Goal: Information Seeking & Learning: Learn about a topic

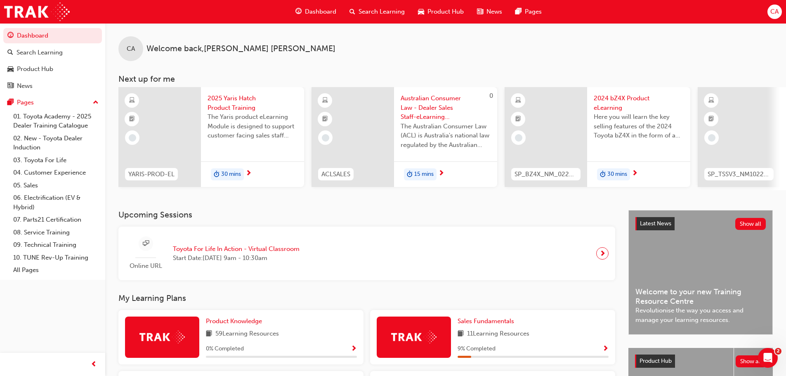
click at [370, 16] on span "Search Learning" at bounding box center [381, 11] width 46 height 9
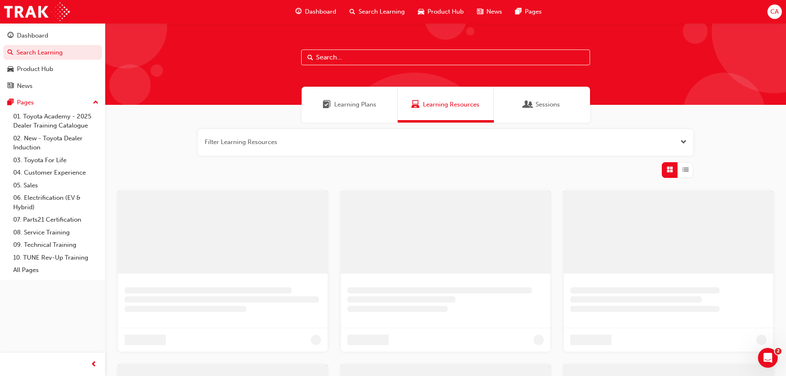
click at [363, 52] on input "text" at bounding box center [445, 57] width 289 height 16
paste input "P2P_UNDERST_1024"
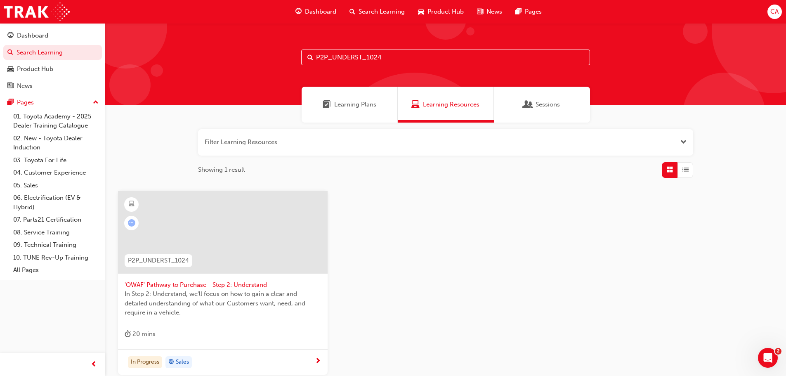
type input "P2P_UNDERST_1024"
click at [216, 255] on div at bounding box center [222, 232] width 209 height 82
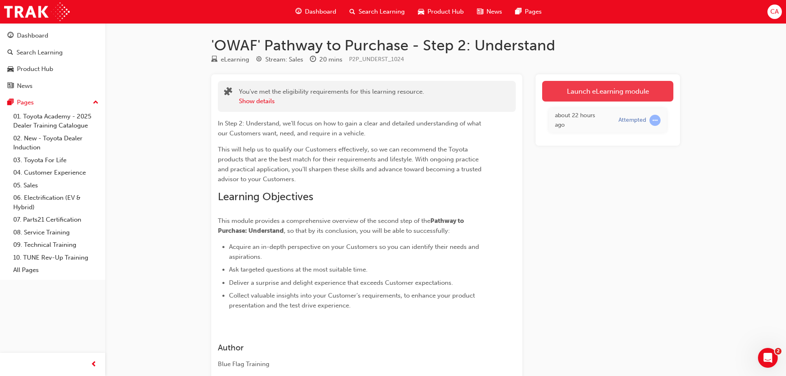
click at [591, 96] on link "Launch eLearning module" at bounding box center [607, 91] width 131 height 21
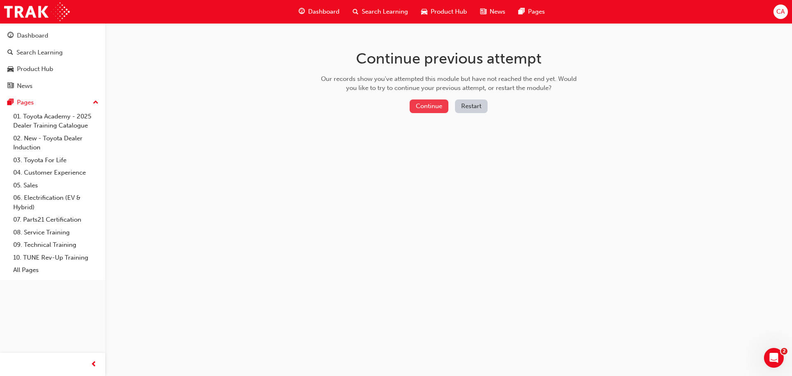
click at [433, 104] on button "Continue" at bounding box center [428, 106] width 39 height 14
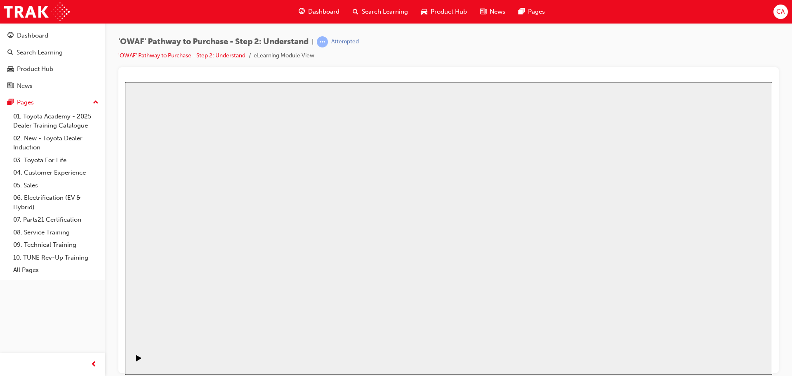
drag, startPoint x: 459, startPoint y: 248, endPoint x: 459, endPoint y: 253, distance: 5.0
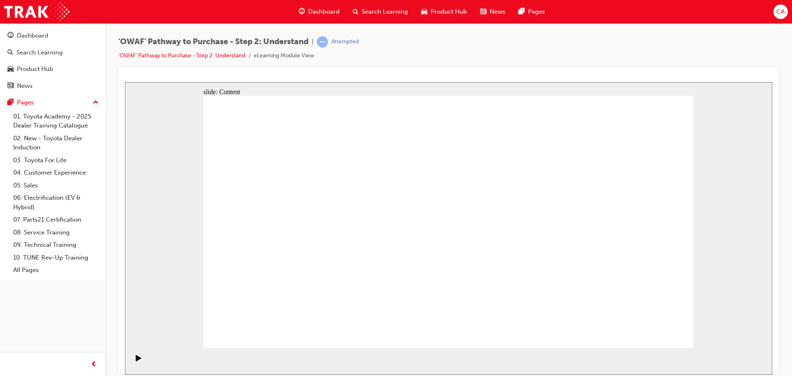
drag, startPoint x: 327, startPoint y: 292, endPoint x: 327, endPoint y: 282, distance: 9.9
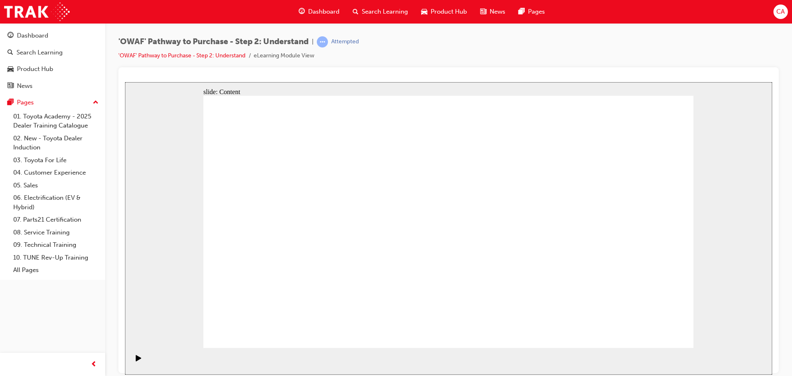
click at [137, 359] on rect "Pause (Ctrl+Alt+P)" at bounding box center [137, 357] width 1 height 6
click at [139, 355] on icon "Play (Ctrl+Alt+P)" at bounding box center [139, 357] width 6 height 7
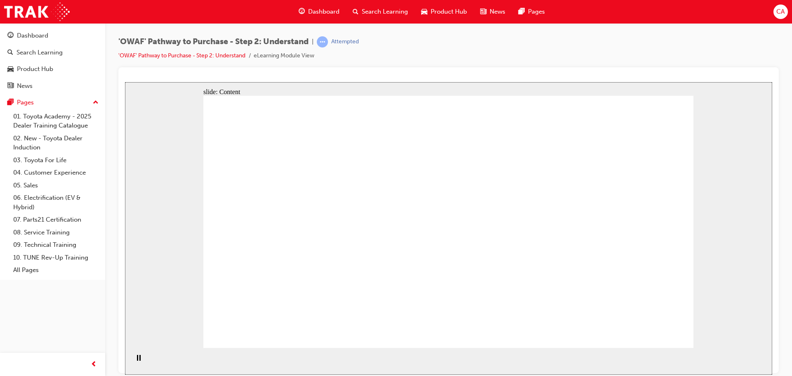
drag, startPoint x: 223, startPoint y: 170, endPoint x: 252, endPoint y: 179, distance: 30.1
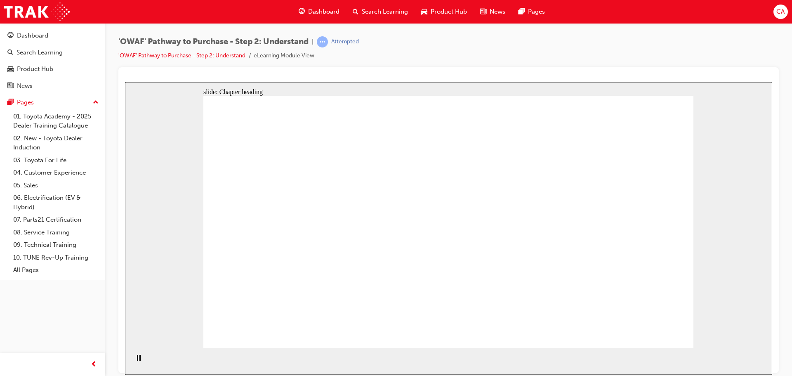
drag, startPoint x: 640, startPoint y: 323, endPoint x: 644, endPoint y: 327, distance: 5.5
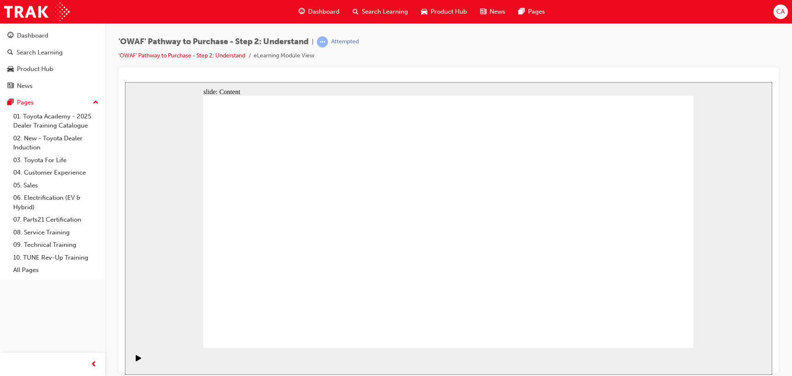
drag, startPoint x: 445, startPoint y: 192, endPoint x: 453, endPoint y: 253, distance: 62.0
drag, startPoint x: 457, startPoint y: 268, endPoint x: 461, endPoint y: 273, distance: 5.9
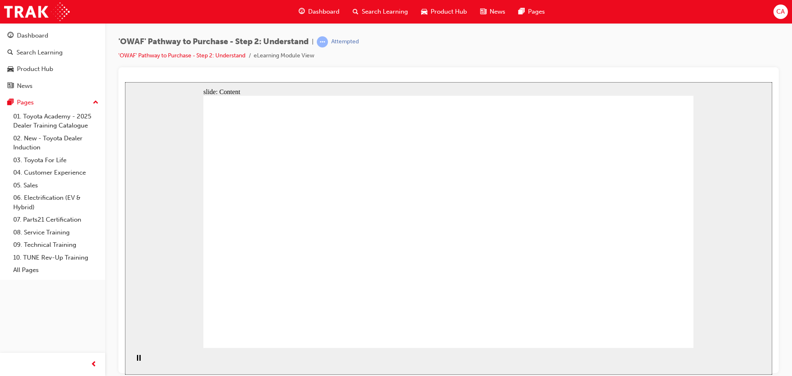
click at [137, 357] on icon "Pause (Ctrl+Alt+P)" at bounding box center [139, 357] width 4 height 6
click at [136, 357] on icon "Play (Ctrl+Alt+P)" at bounding box center [139, 357] width 6 height 7
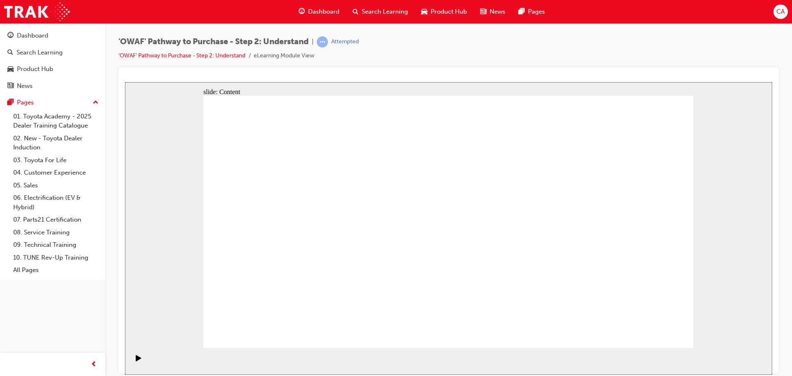
click at [136, 361] on icon "Play (Ctrl+Alt+P)" at bounding box center [139, 357] width 6 height 7
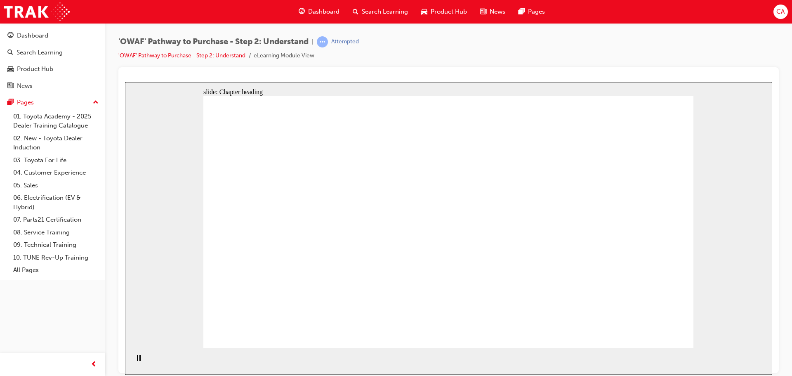
drag, startPoint x: 540, startPoint y: 242, endPoint x: 534, endPoint y: 242, distance: 5.8
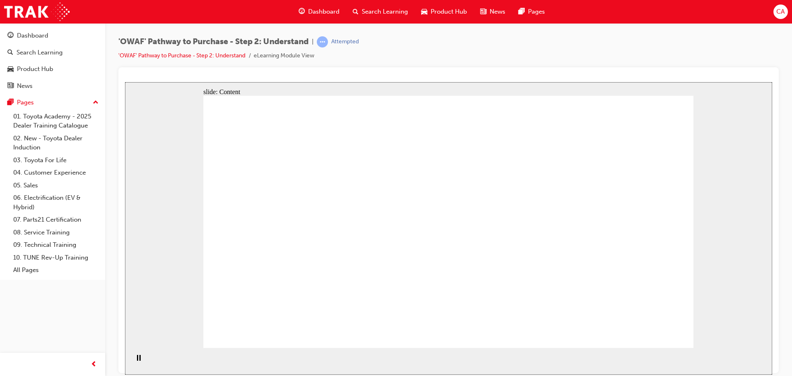
drag, startPoint x: 423, startPoint y: 200, endPoint x: 426, endPoint y: 205, distance: 5.7
drag, startPoint x: 268, startPoint y: 198, endPoint x: 288, endPoint y: 207, distance: 21.8
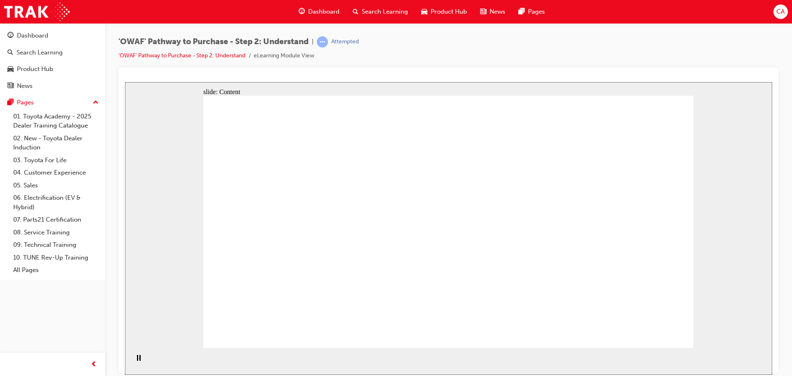
click at [137, 359] on icon "Pause (Ctrl+Alt+P)" at bounding box center [139, 357] width 4 height 6
click at [136, 360] on icon "Play (Ctrl+Alt+P)" at bounding box center [138, 357] width 5 height 6
drag, startPoint x: 677, startPoint y: 333, endPoint x: 670, endPoint y: 334, distance: 7.1
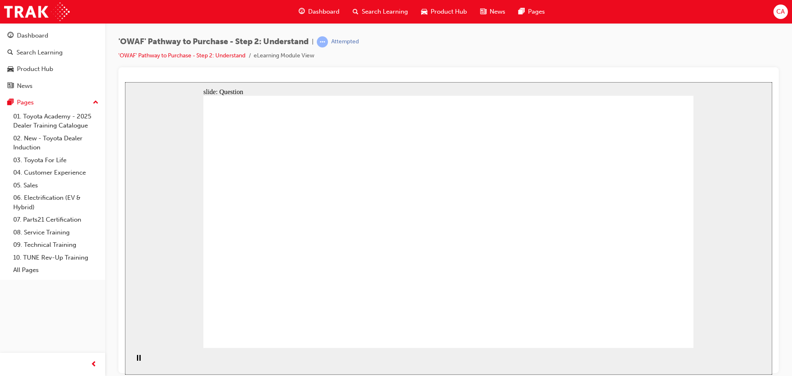
drag, startPoint x: 624, startPoint y: 228, endPoint x: 312, endPoint y: 226, distance: 312.2
drag, startPoint x: 592, startPoint y: 216, endPoint x: 287, endPoint y: 210, distance: 304.8
drag, startPoint x: 592, startPoint y: 209, endPoint x: 268, endPoint y: 210, distance: 324.5
drag, startPoint x: 529, startPoint y: 245, endPoint x: 332, endPoint y: 249, distance: 196.7
drag, startPoint x: 598, startPoint y: 242, endPoint x: 306, endPoint y: 242, distance: 292.4
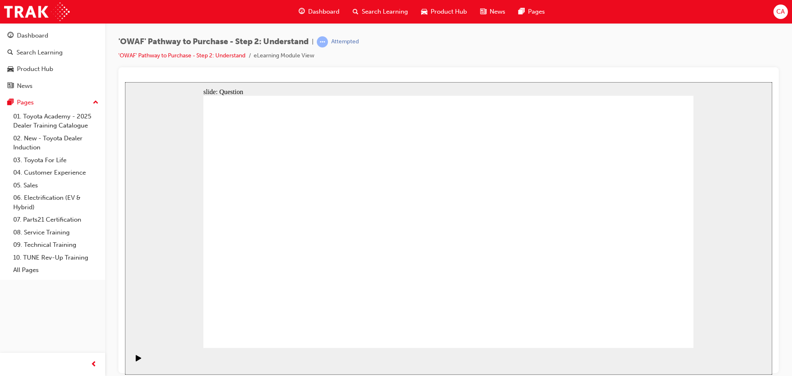
drag, startPoint x: 637, startPoint y: 261, endPoint x: 326, endPoint y: 255, distance: 311.0
drag, startPoint x: 582, startPoint y: 253, endPoint x: 299, endPoint y: 249, distance: 282.9
drag, startPoint x: 597, startPoint y: 262, endPoint x: 284, endPoint y: 253, distance: 313.1
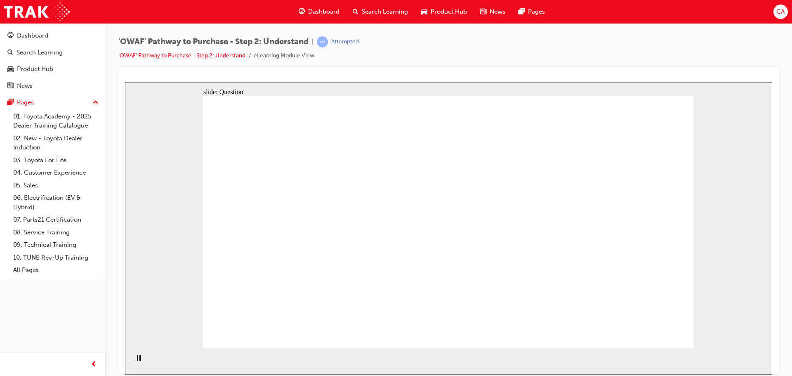
drag, startPoint x: 507, startPoint y: 268, endPoint x: 306, endPoint y: 264, distance: 200.9
drag, startPoint x: 624, startPoint y: 265, endPoint x: 338, endPoint y: 255, distance: 286.4
drag, startPoint x: 585, startPoint y: 278, endPoint x: 291, endPoint y: 274, distance: 293.6
drag, startPoint x: 596, startPoint y: 268, endPoint x: 306, endPoint y: 241, distance: 291.5
drag, startPoint x: 627, startPoint y: 266, endPoint x: 295, endPoint y: 256, distance: 332.1
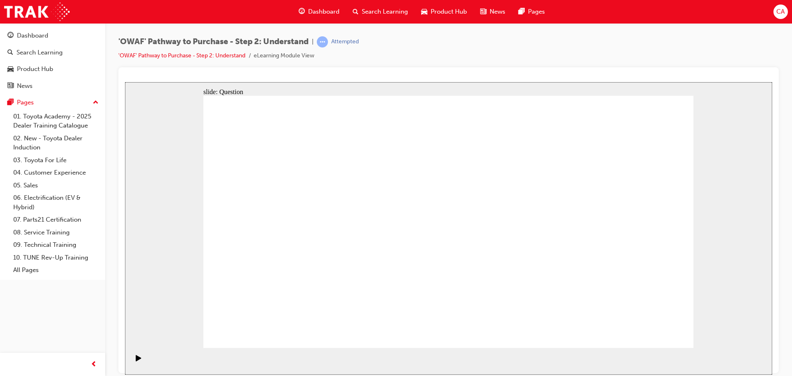
drag, startPoint x: 615, startPoint y: 242, endPoint x: 468, endPoint y: 253, distance: 146.8
drag, startPoint x: 586, startPoint y: 256, endPoint x: 312, endPoint y: 253, distance: 273.4
drag, startPoint x: 511, startPoint y: 263, endPoint x: 274, endPoint y: 253, distance: 237.7
drag, startPoint x: 332, startPoint y: 266, endPoint x: 355, endPoint y: 203, distance: 66.7
drag, startPoint x: 419, startPoint y: 250, endPoint x: 445, endPoint y: 199, distance: 57.4
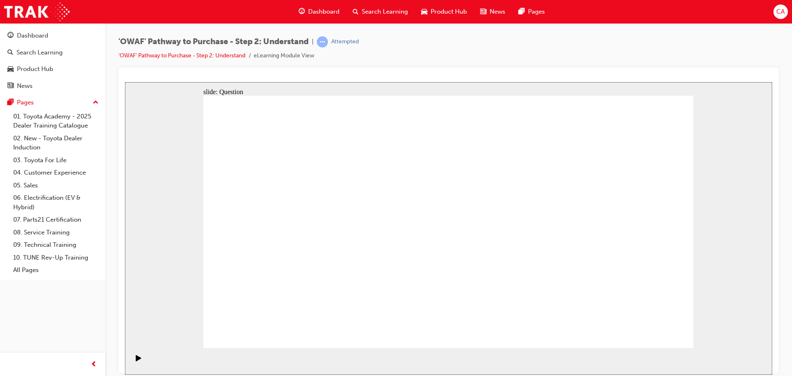
drag, startPoint x: 486, startPoint y: 322, endPoint x: 538, endPoint y: 198, distance: 134.8
drag, startPoint x: 578, startPoint y: 301, endPoint x: 468, endPoint y: 232, distance: 129.5
drag, startPoint x: 447, startPoint y: 231, endPoint x: 574, endPoint y: 324, distance: 156.4
drag, startPoint x: 567, startPoint y: 315, endPoint x: 454, endPoint y: 224, distance: 144.8
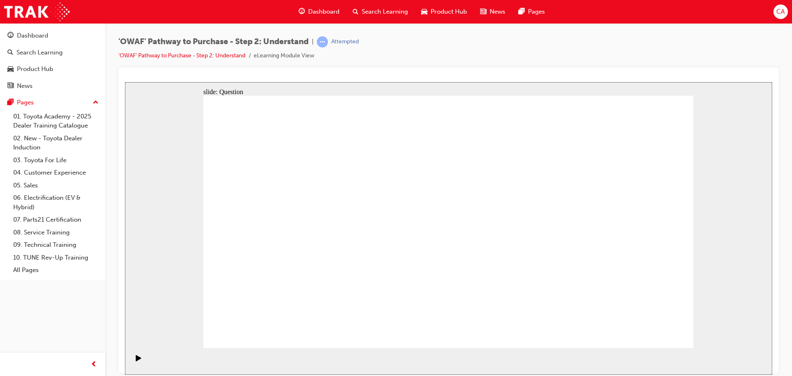
checkbox input "true"
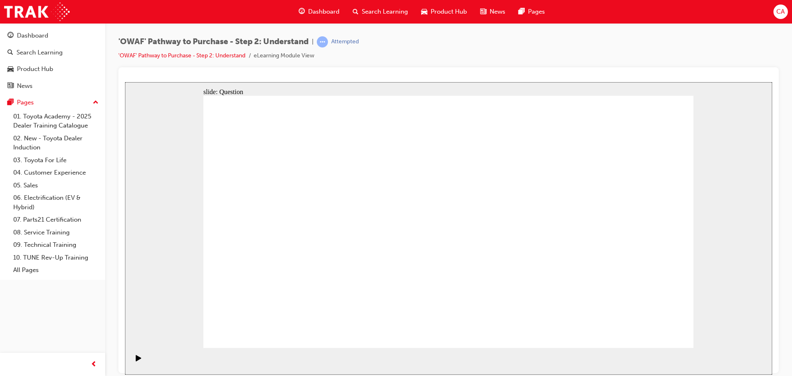
checkbox input "true"
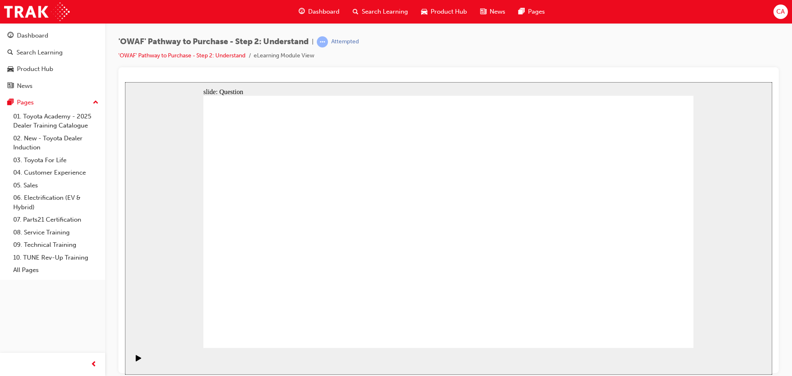
checkbox input "true"
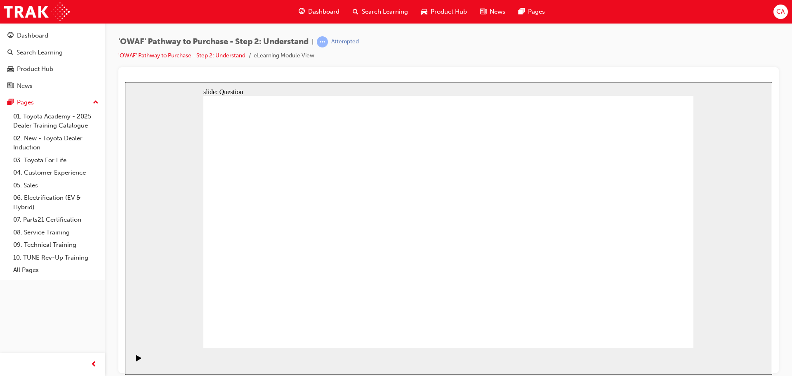
radio input "true"
drag, startPoint x: 261, startPoint y: 188, endPoint x: 549, endPoint y: 284, distance: 303.1
drag, startPoint x: 648, startPoint y: 195, endPoint x: 398, endPoint y: 287, distance: 266.9
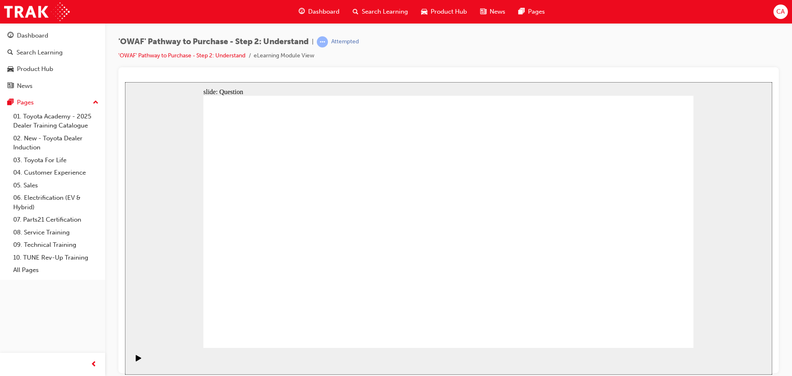
drag, startPoint x: 599, startPoint y: 198, endPoint x: 501, endPoint y: 290, distance: 134.2
drag, startPoint x: 455, startPoint y: 194, endPoint x: 262, endPoint y: 293, distance: 217.3
drag, startPoint x: 308, startPoint y: 197, endPoint x: 452, endPoint y: 288, distance: 170.2
drag, startPoint x: 364, startPoint y: 202, endPoint x: 656, endPoint y: 299, distance: 307.2
drag, startPoint x: 506, startPoint y: 200, endPoint x: 306, endPoint y: 292, distance: 219.8
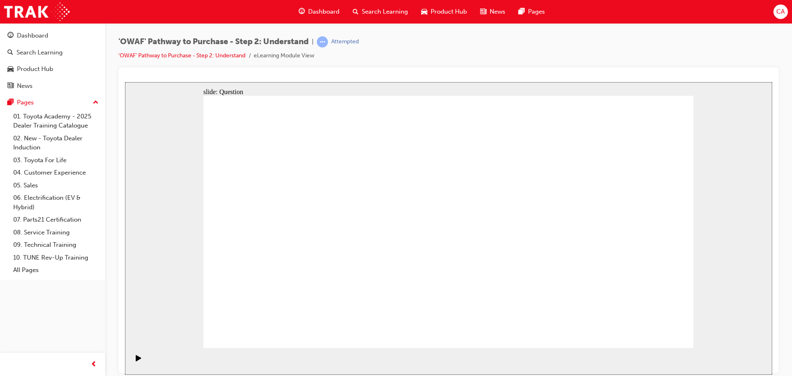
drag, startPoint x: 546, startPoint y: 195, endPoint x: 354, endPoint y: 284, distance: 211.8
drag, startPoint x: 410, startPoint y: 200, endPoint x: 606, endPoint y: 294, distance: 217.1
click at [137, 359] on icon "Pause (Ctrl+Alt+P)" at bounding box center [139, 357] width 4 height 6
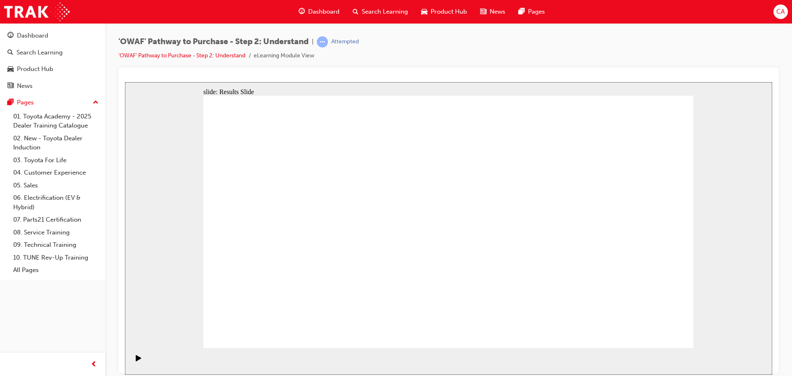
drag, startPoint x: 595, startPoint y: 251, endPoint x: 292, endPoint y: 252, distance: 302.7
drag, startPoint x: 503, startPoint y: 256, endPoint x: 319, endPoint y: 261, distance: 184.4
drag, startPoint x: 612, startPoint y: 264, endPoint x: 459, endPoint y: 267, distance: 153.4
drag, startPoint x: 610, startPoint y: 259, endPoint x: 450, endPoint y: 267, distance: 160.2
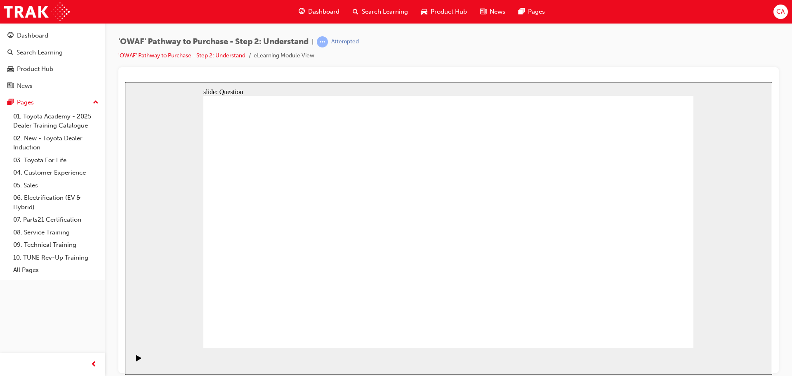
drag, startPoint x: 621, startPoint y: 264, endPoint x: 313, endPoint y: 257, distance: 308.1
drag, startPoint x: 628, startPoint y: 263, endPoint x: 320, endPoint y: 256, distance: 308.9
drag, startPoint x: 583, startPoint y: 252, endPoint x: 449, endPoint y: 263, distance: 134.0
drag, startPoint x: 592, startPoint y: 263, endPoint x: 278, endPoint y: 264, distance: 313.4
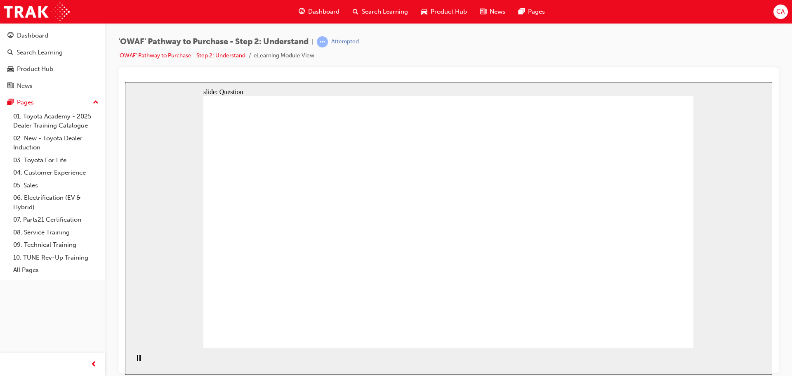
drag, startPoint x: 615, startPoint y: 252, endPoint x: 453, endPoint y: 249, distance: 161.7
drag, startPoint x: 634, startPoint y: 257, endPoint x: 326, endPoint y: 252, distance: 308.5
drag, startPoint x: 480, startPoint y: 247, endPoint x: 452, endPoint y: 243, distance: 28.3
drag, startPoint x: 584, startPoint y: 249, endPoint x: 421, endPoint y: 252, distance: 162.5
drag, startPoint x: 593, startPoint y: 248, endPoint x: 440, endPoint y: 253, distance: 152.7
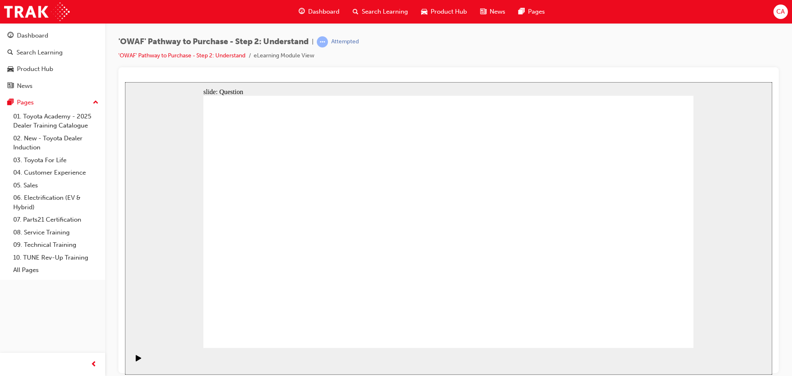
drag, startPoint x: 612, startPoint y: 264, endPoint x: 295, endPoint y: 253, distance: 316.9
drag, startPoint x: 596, startPoint y: 254, endPoint x: 449, endPoint y: 261, distance: 147.8
drag, startPoint x: 589, startPoint y: 261, endPoint x: 283, endPoint y: 261, distance: 306.0
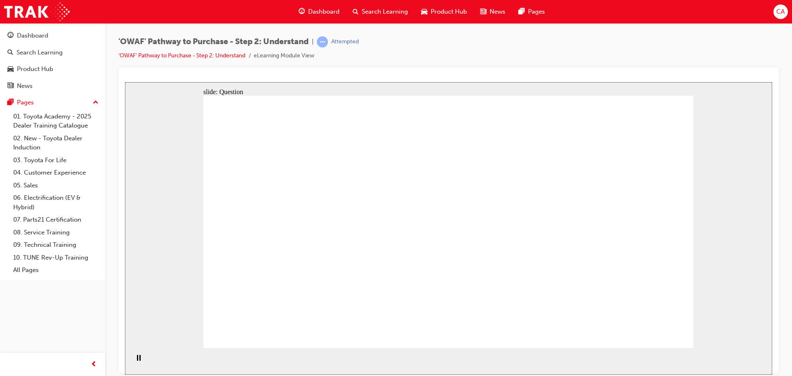
drag, startPoint x: 323, startPoint y: 276, endPoint x: 357, endPoint y: 202, distance: 81.6
drag, startPoint x: 294, startPoint y: 302, endPoint x: 325, endPoint y: 204, distance: 103.2
drag, startPoint x: 398, startPoint y: 328, endPoint x: 449, endPoint y: 205, distance: 133.5
drag, startPoint x: 484, startPoint y: 275, endPoint x: 544, endPoint y: 200, distance: 95.9
drag, startPoint x: 571, startPoint y: 325, endPoint x: 453, endPoint y: 227, distance: 153.7
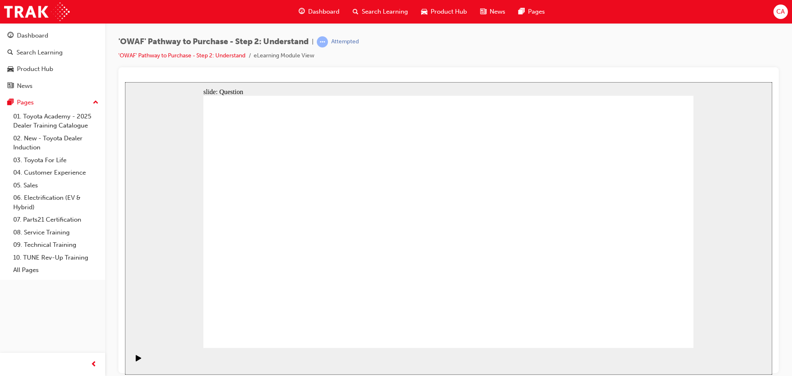
checkbox input "true"
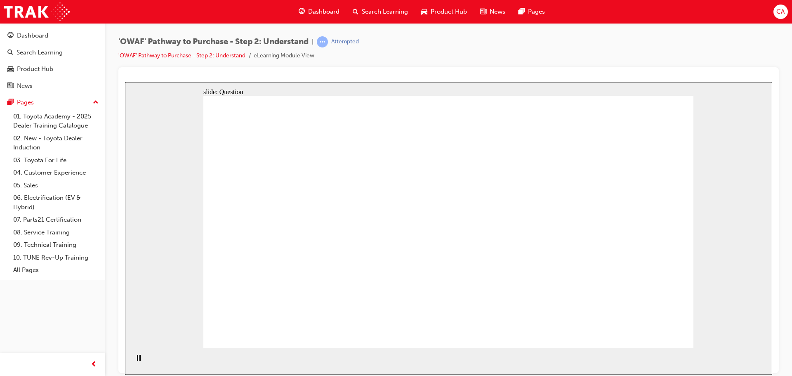
checkbox input "true"
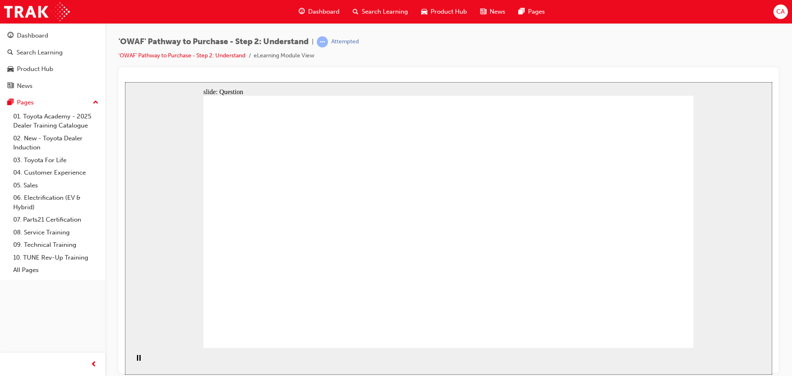
checkbox input "true"
radio input "true"
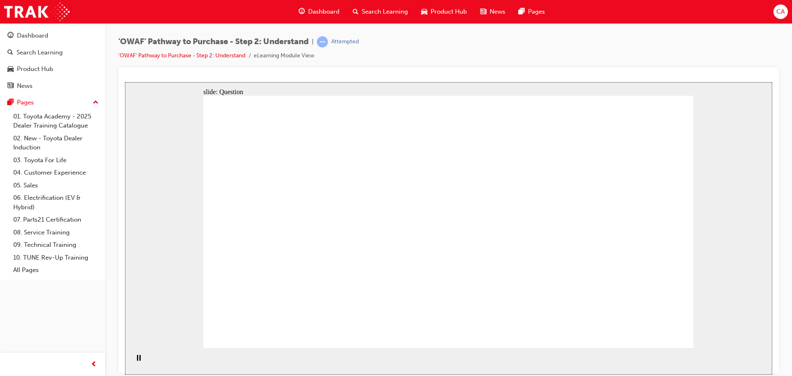
drag, startPoint x: 520, startPoint y: 297, endPoint x: 521, endPoint y: 304, distance: 6.2
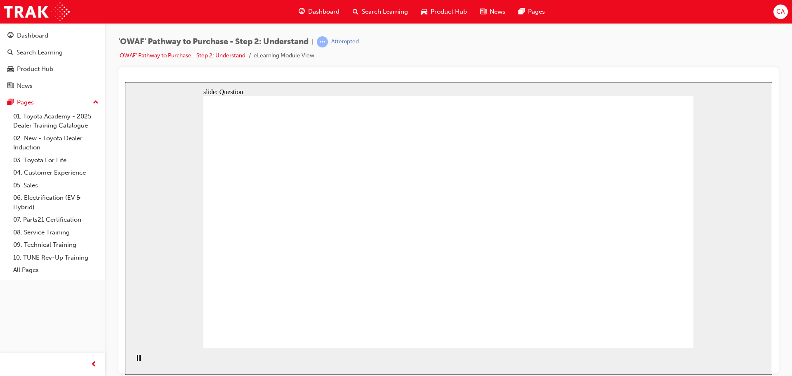
drag, startPoint x: 648, startPoint y: 198, endPoint x: 402, endPoint y: 287, distance: 261.3
drag, startPoint x: 595, startPoint y: 191, endPoint x: 506, endPoint y: 289, distance: 132.8
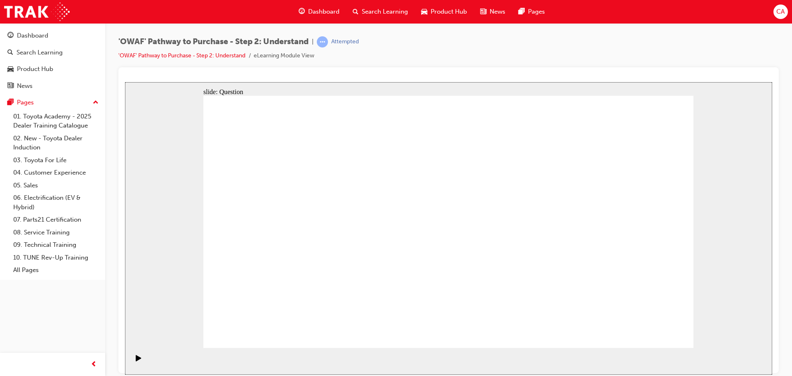
drag, startPoint x: 548, startPoint y: 189, endPoint x: 352, endPoint y: 283, distance: 217.6
drag, startPoint x: 508, startPoint y: 198, endPoint x: 314, endPoint y: 289, distance: 214.0
drag, startPoint x: 455, startPoint y: 195, endPoint x: 292, endPoint y: 280, distance: 184.5
drag, startPoint x: 428, startPoint y: 204, endPoint x: 612, endPoint y: 292, distance: 204.4
drag, startPoint x: 359, startPoint y: 202, endPoint x: 652, endPoint y: 295, distance: 307.9
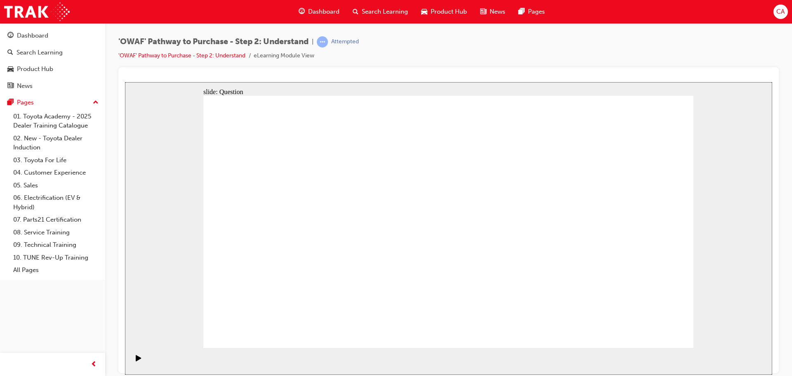
drag, startPoint x: 257, startPoint y: 195, endPoint x: 560, endPoint y: 291, distance: 318.0
drag, startPoint x: 307, startPoint y: 198, endPoint x: 456, endPoint y: 296, distance: 179.1
